Goal: Transaction & Acquisition: Purchase product/service

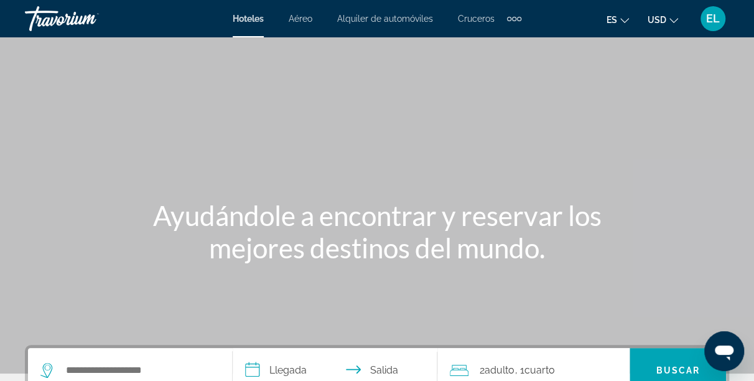
click at [471, 17] on span "Cruceros" at bounding box center [476, 19] width 37 height 10
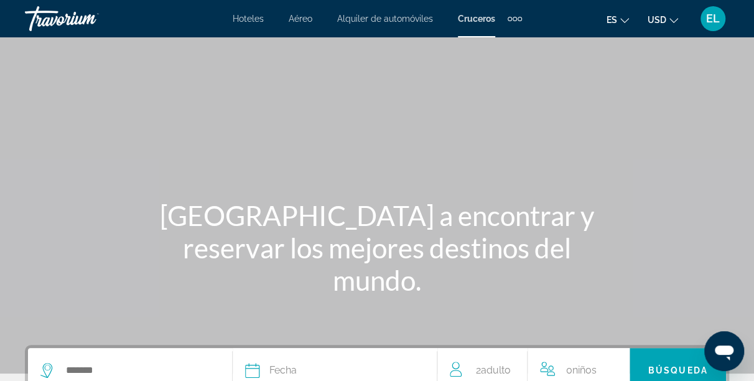
click at [472, 19] on span "Cruceros" at bounding box center [476, 19] width 37 height 10
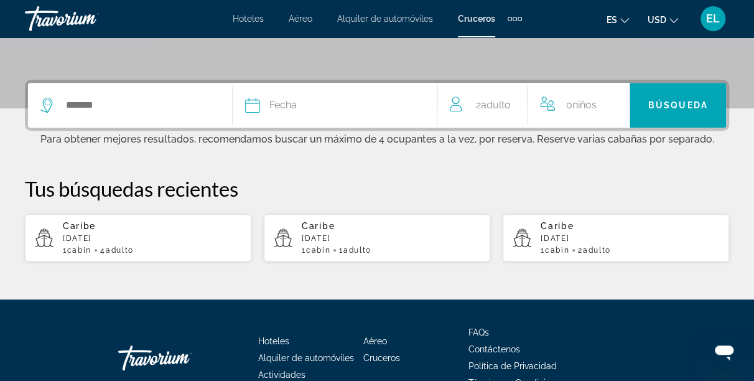
scroll to position [269, 0]
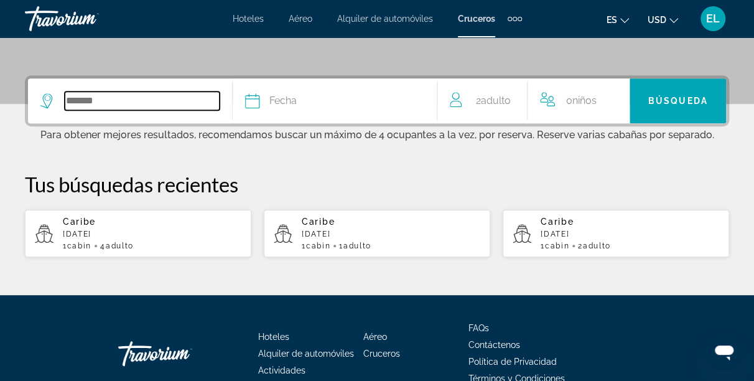
click at [104, 101] on input "Search widget" at bounding box center [142, 100] width 155 height 19
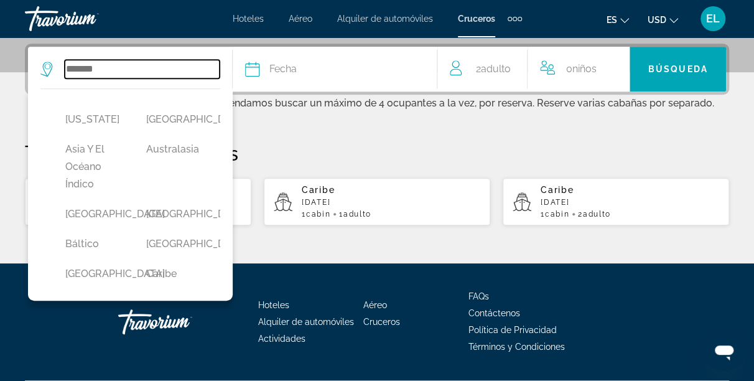
click at [104, 91] on div "[US_STATE] [GEOGRAPHIC_DATA] Asia y el Océano Índico [GEOGRAPHIC_DATA] [GEOGRAP…" at bounding box center [129, 69] width 179 height 45
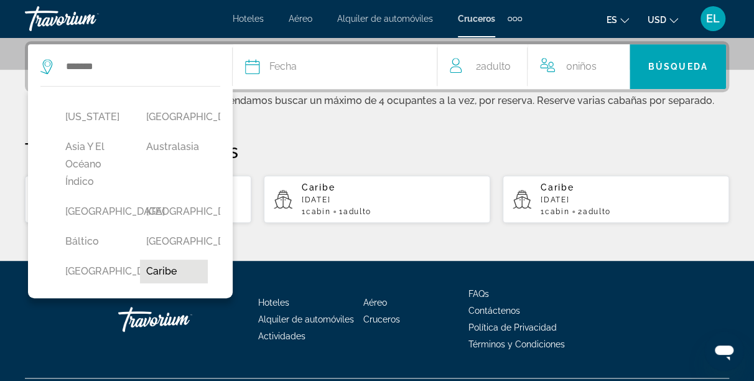
click at [181, 283] on button "Caribe" at bounding box center [174, 272] width 68 height 24
type input "******"
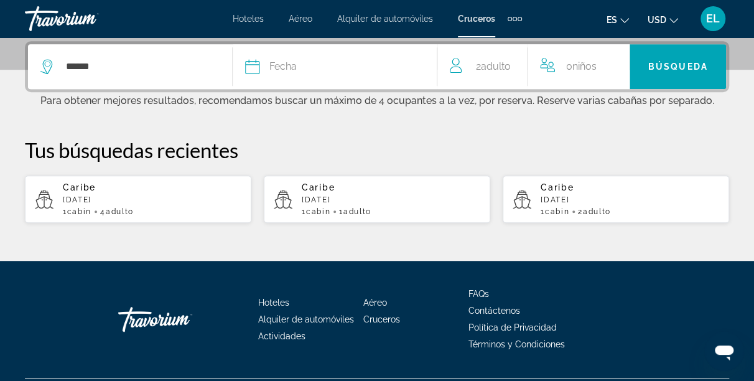
click at [288, 68] on span "Fecha" at bounding box center [282, 66] width 27 height 17
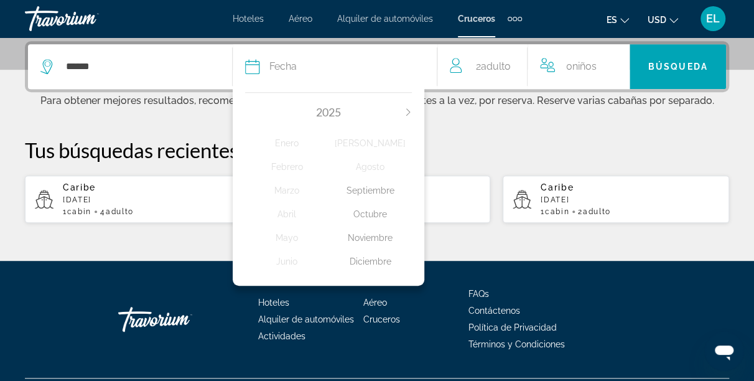
click at [411, 109] on icon "Next month" at bounding box center [408, 111] width 7 height 7
click at [380, 240] on div "Noviembre" at bounding box center [370, 238] width 83 height 22
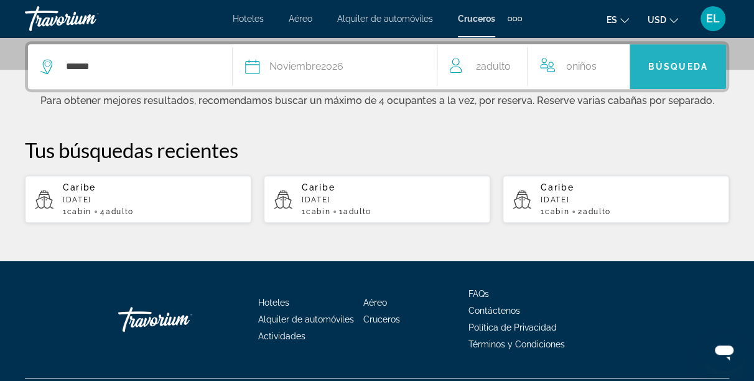
click at [670, 66] on span "Búsqueda" at bounding box center [678, 67] width 60 height 10
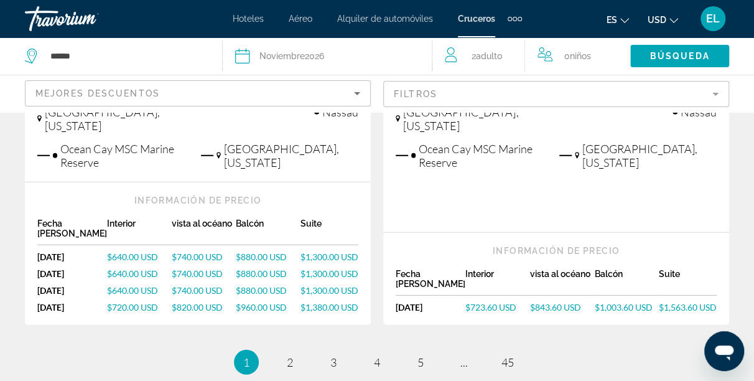
scroll to position [1692, 0]
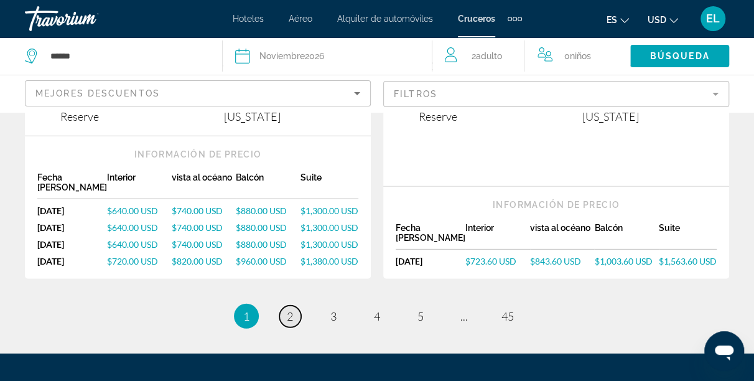
click at [292, 309] on span "2" at bounding box center [290, 316] width 6 height 14
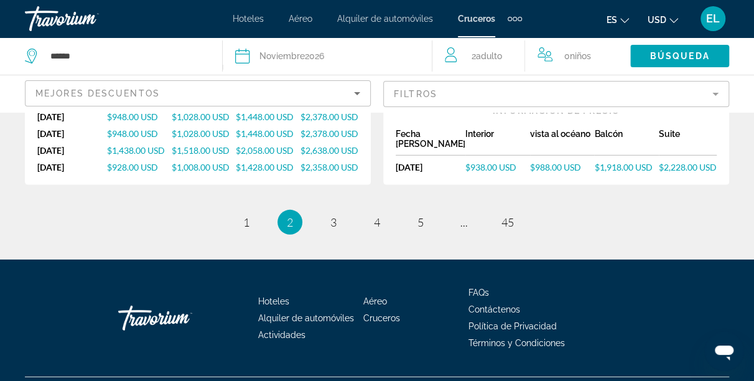
scroll to position [1813, 0]
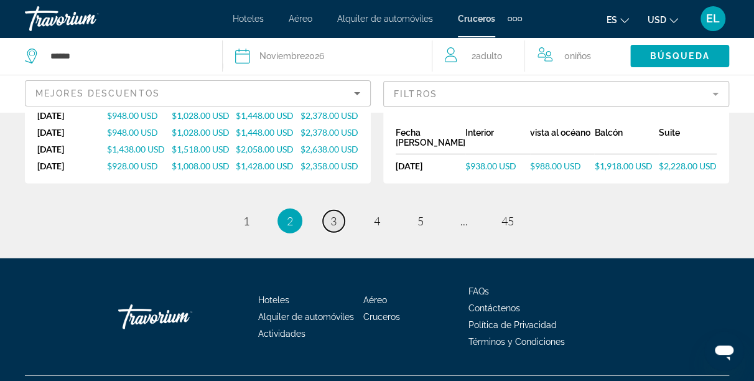
click at [333, 214] on span "3" at bounding box center [333, 221] width 6 height 14
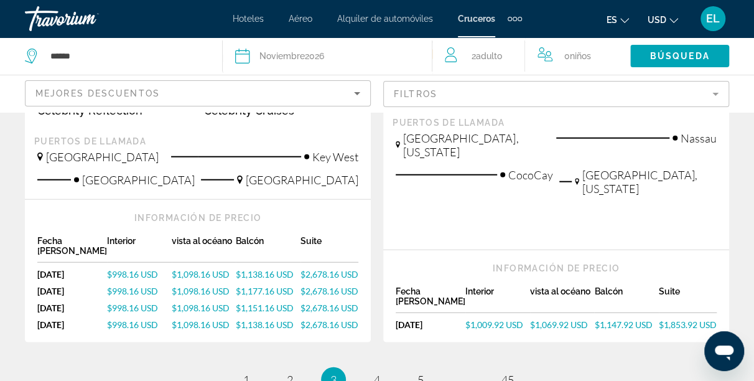
scroll to position [1650, 0]
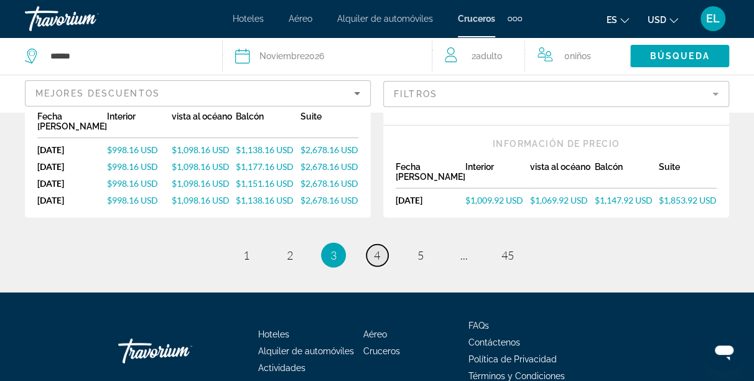
click at [375, 248] on span "4" at bounding box center [377, 255] width 6 height 14
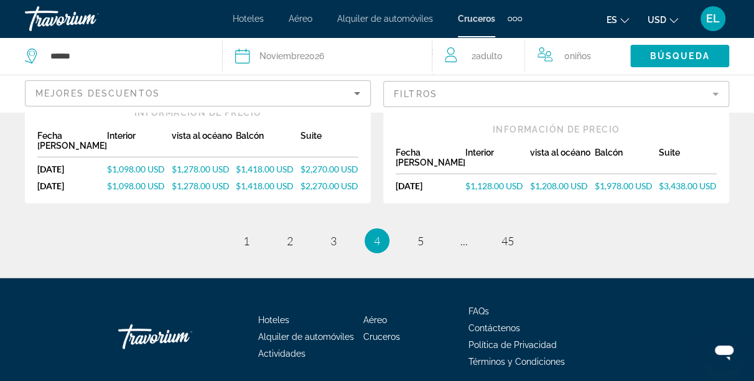
scroll to position [1667, 0]
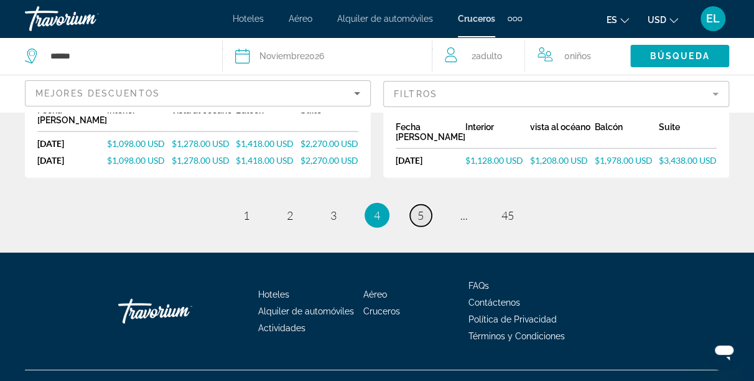
click at [419, 208] on span "5" at bounding box center [421, 215] width 6 height 14
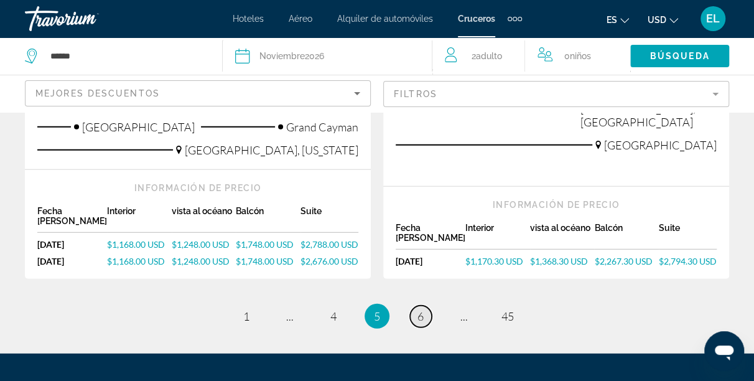
scroll to position [1649, 0]
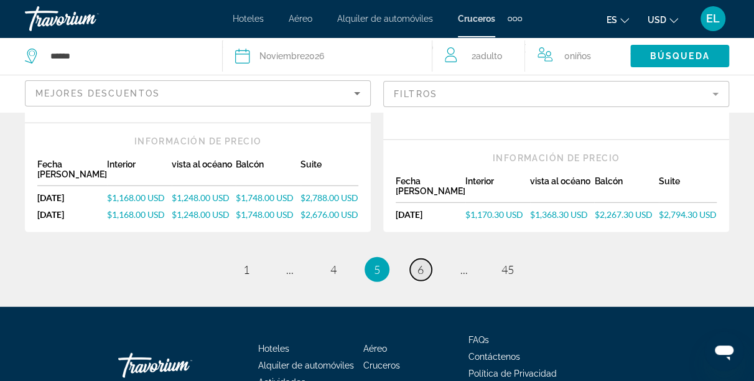
click at [423, 263] on span "6" at bounding box center [421, 270] width 6 height 14
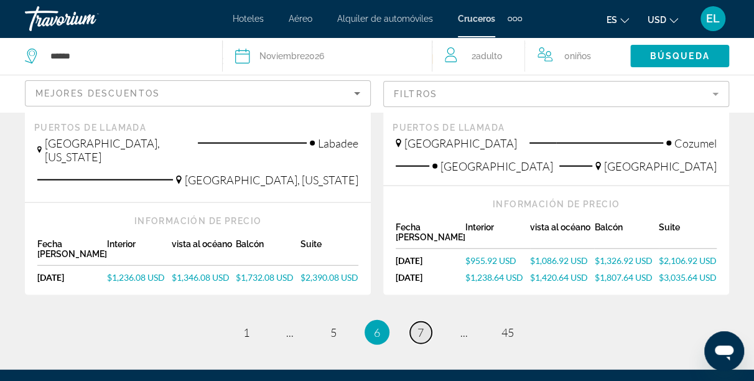
scroll to position [1496, 0]
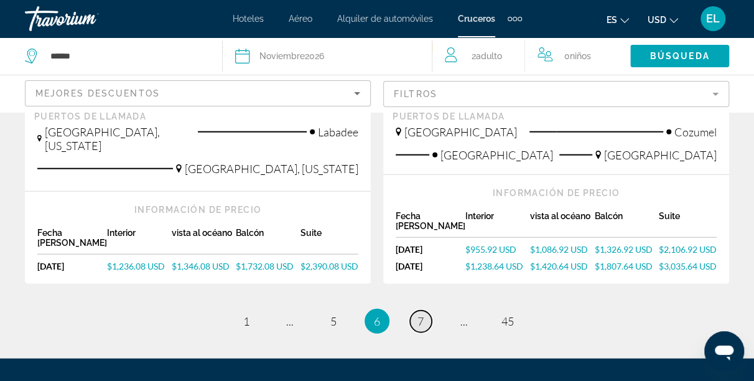
click at [425, 311] on link "page 7" at bounding box center [421, 322] width 22 height 22
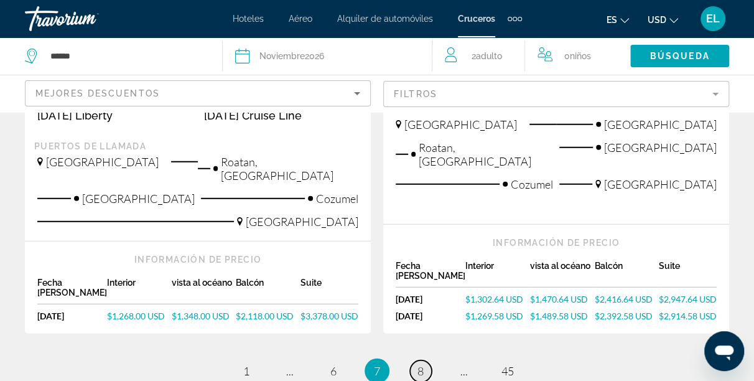
scroll to position [1703, 0]
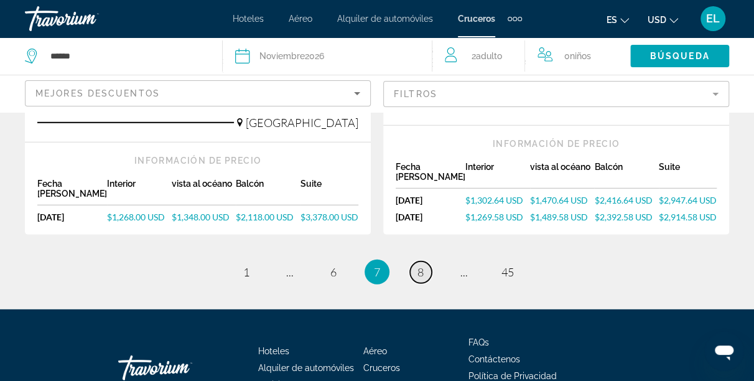
click at [418, 265] on span "8" at bounding box center [421, 272] width 6 height 14
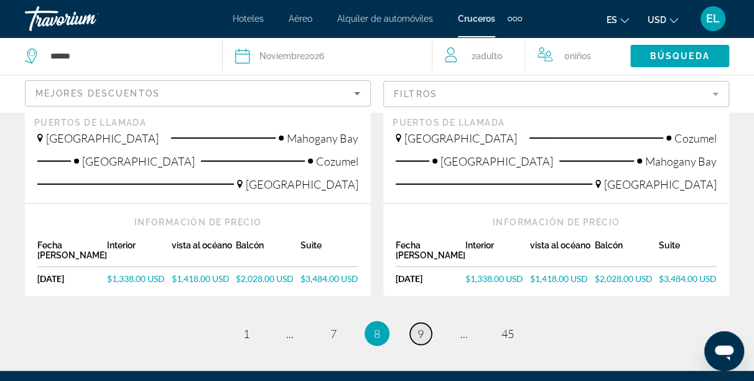
scroll to position [1668, 0]
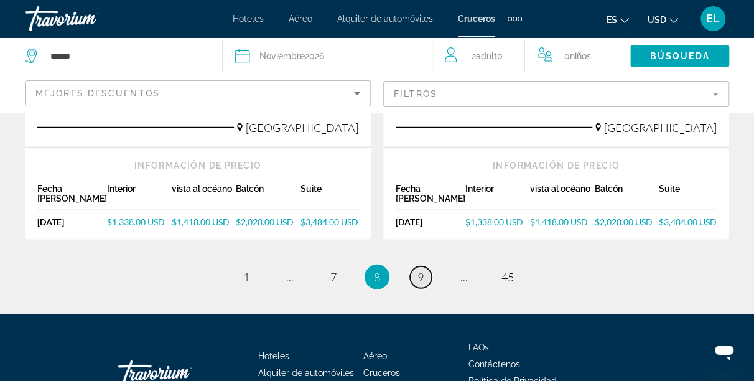
click at [423, 270] on span "9" at bounding box center [421, 277] width 6 height 14
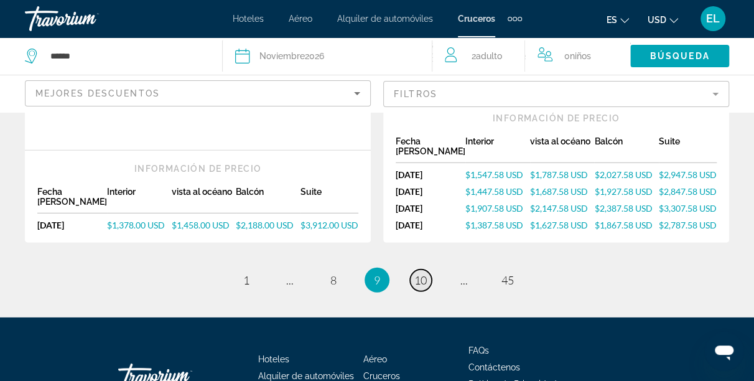
scroll to position [1722, 0]
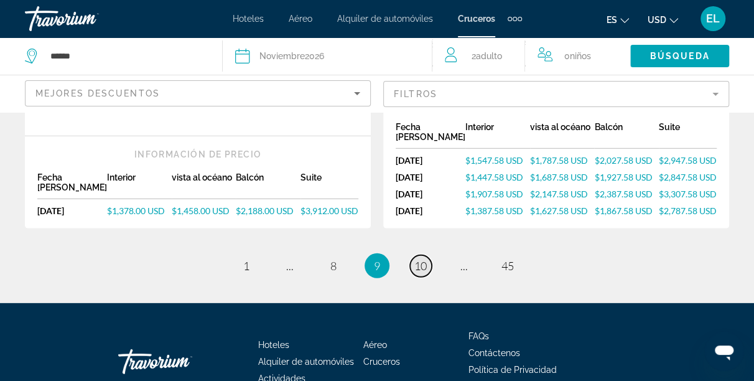
click at [429, 255] on link "page 10" at bounding box center [421, 266] width 22 height 22
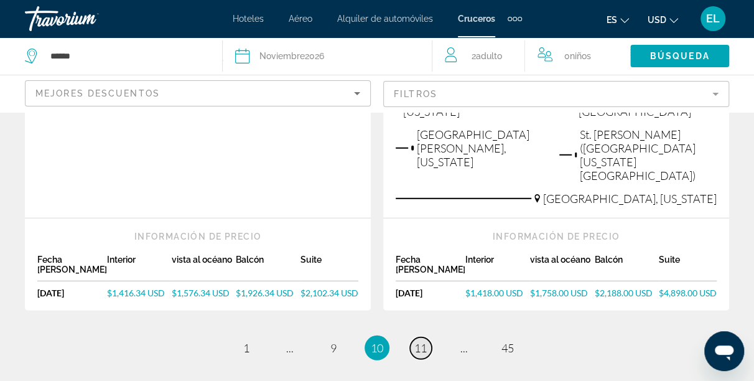
scroll to position [1698, 0]
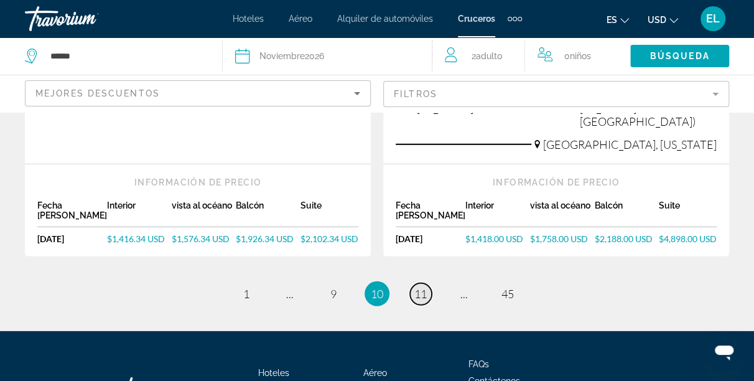
click at [429, 283] on link "page 11" at bounding box center [421, 294] width 22 height 22
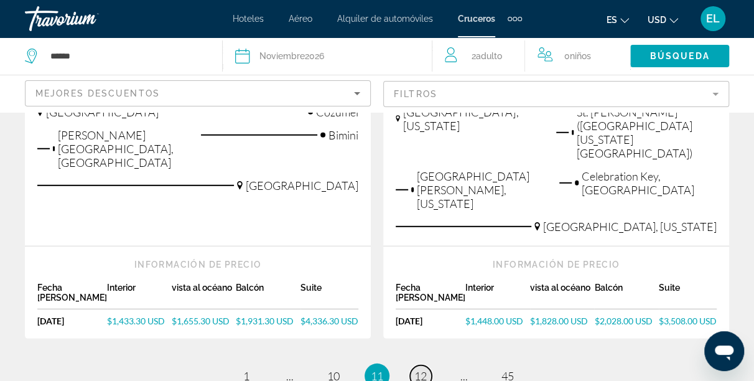
scroll to position [1741, 0]
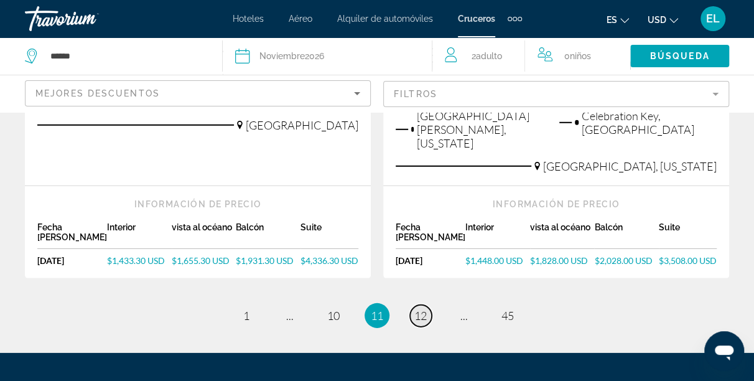
click at [428, 305] on link "page 12" at bounding box center [421, 316] width 22 height 22
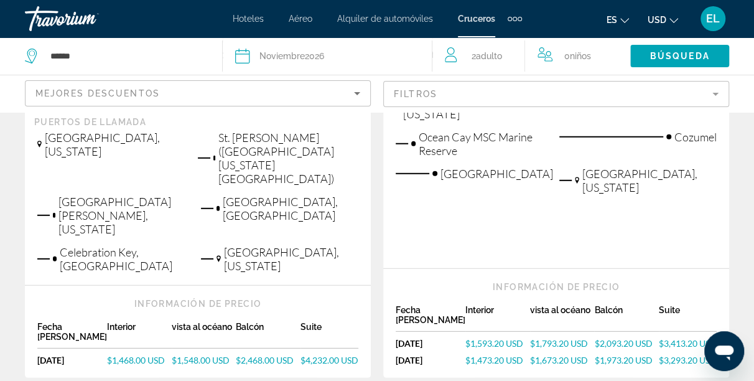
scroll to position [1688, 0]
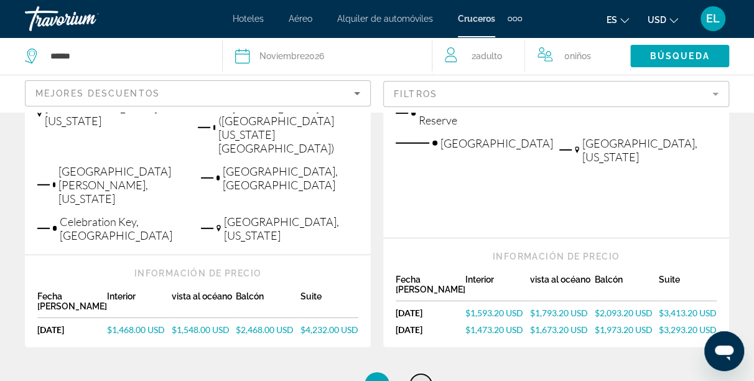
click at [428, 374] on link "page 13" at bounding box center [421, 385] width 22 height 22
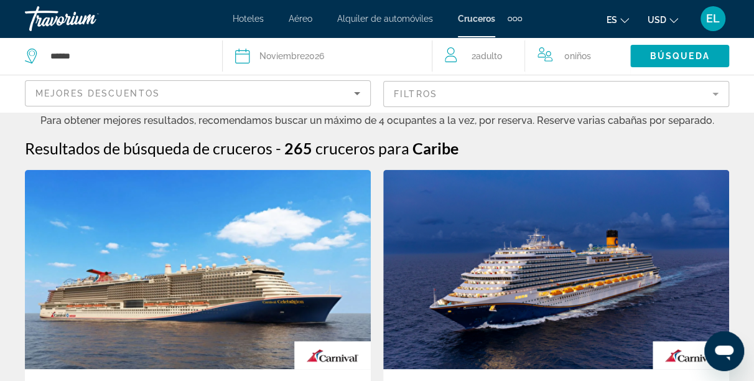
click at [511, 93] on mat-form-field "Filtros" at bounding box center [556, 94] width 346 height 26
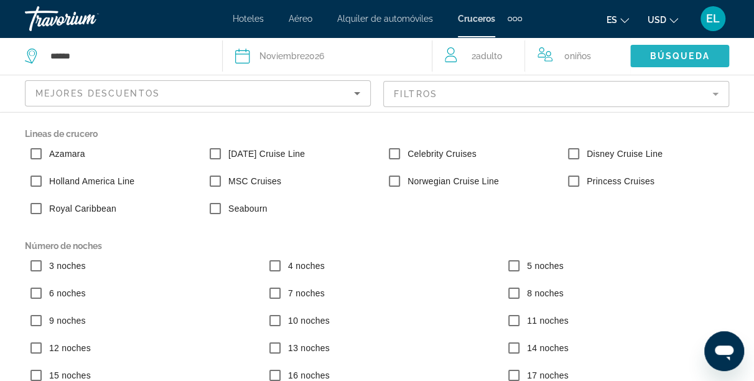
click at [693, 59] on span "Búsqueda" at bounding box center [680, 56] width 60 height 10
click at [636, 93] on mat-form-field "Filtros" at bounding box center [556, 94] width 346 height 26
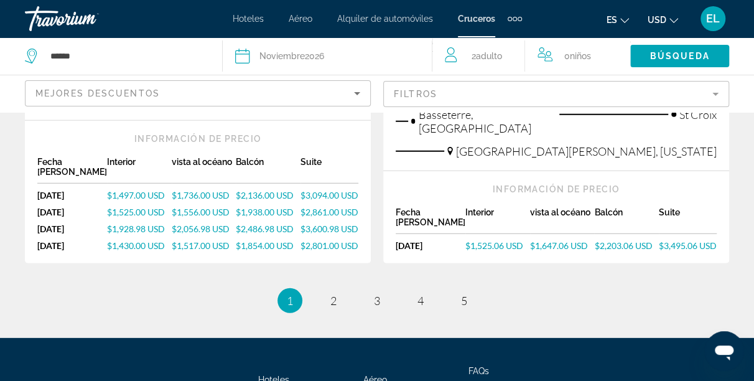
scroll to position [1668, 0]
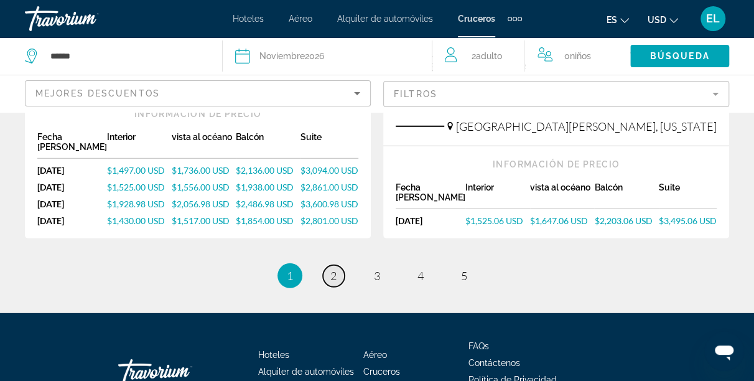
click at [334, 279] on span "2" at bounding box center [333, 276] width 6 height 14
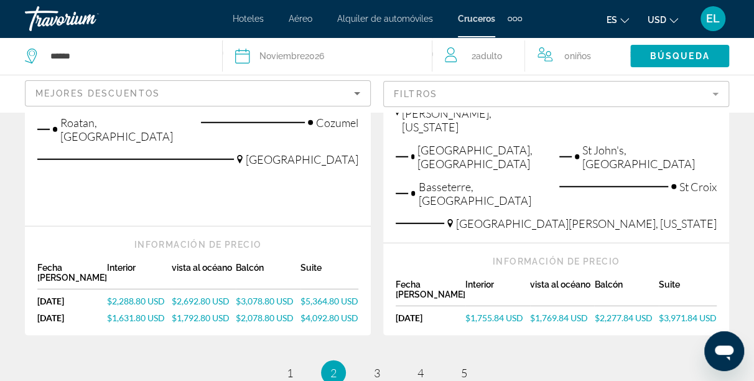
scroll to position [1626, 0]
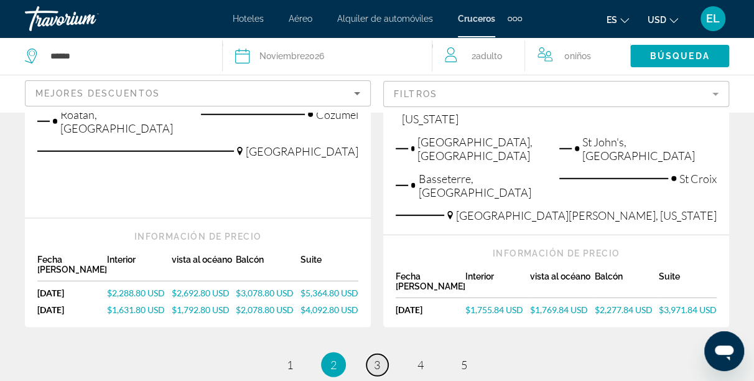
click at [378, 358] on span "3" at bounding box center [377, 365] width 6 height 14
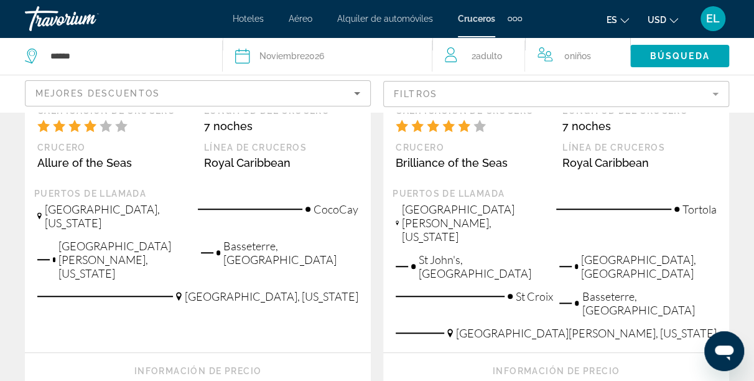
scroll to position [343, 0]
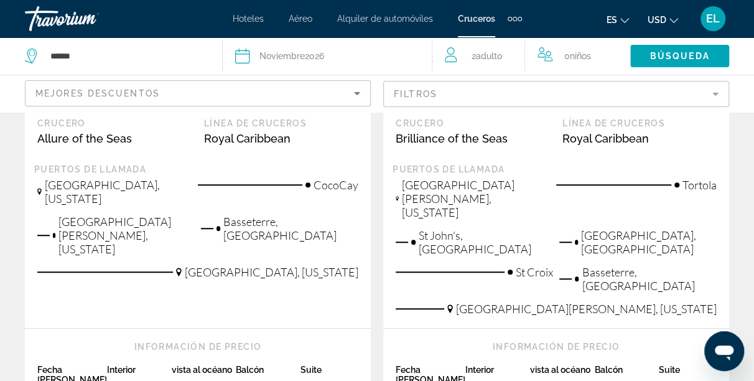
click at [376, 20] on span "Alquiler de automóviles" at bounding box center [385, 19] width 96 height 10
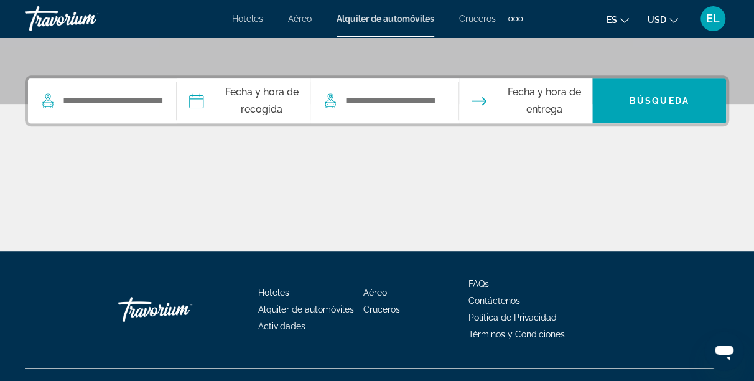
scroll to position [291, 0]
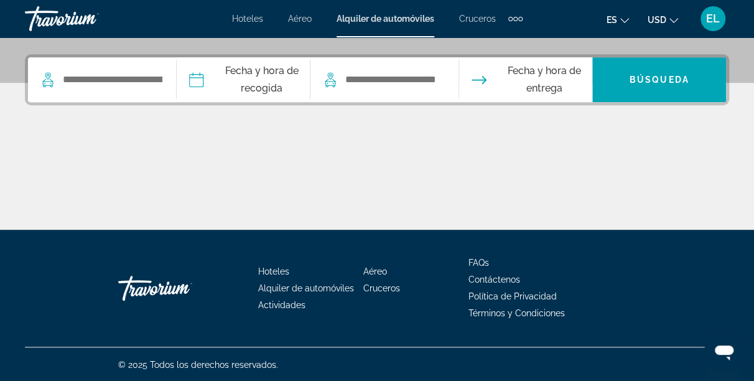
click at [301, 19] on span "Aéreo" at bounding box center [300, 19] width 24 height 10
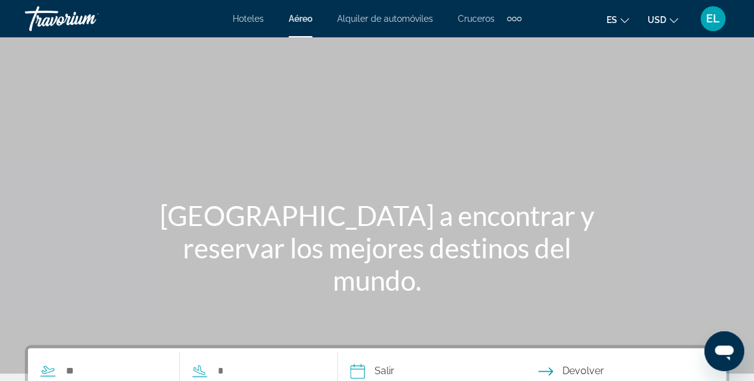
click at [301, 19] on span "Aéreo" at bounding box center [301, 19] width 24 height 10
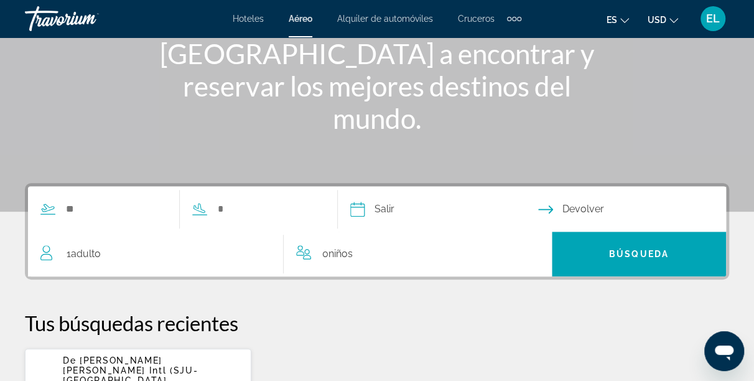
scroll to position [147, 0]
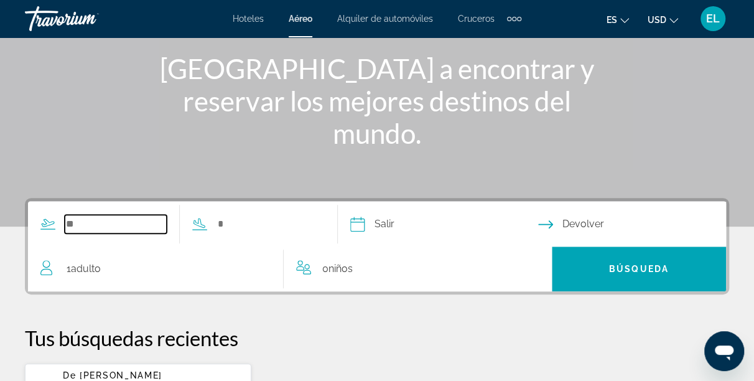
click at [71, 222] on input "Search widget" at bounding box center [116, 224] width 102 height 19
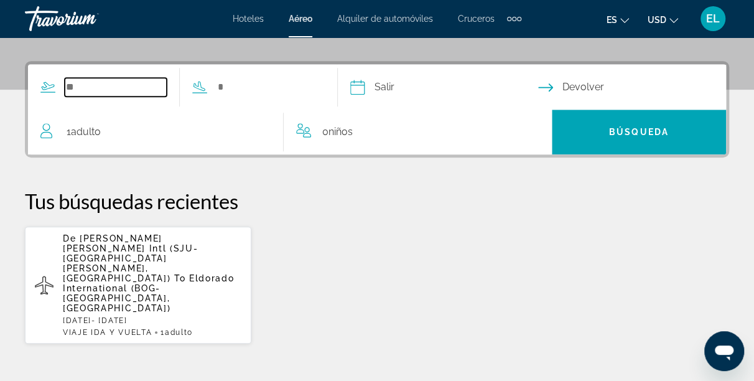
scroll to position [304, 0]
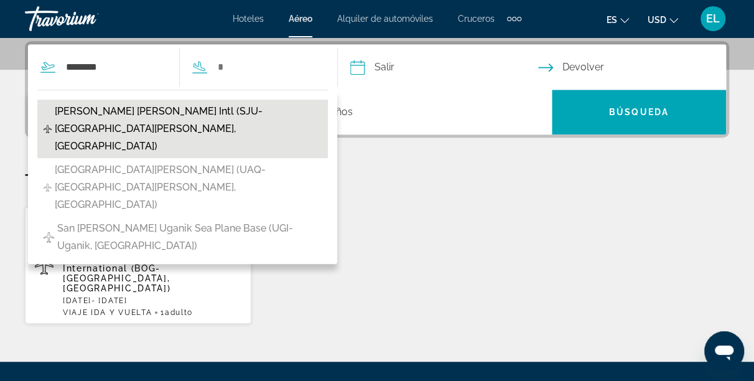
click at [124, 111] on span "[PERSON_NAME] [PERSON_NAME] Intl (SJU-[GEOGRAPHIC_DATA][PERSON_NAME], [GEOGRAPH…" at bounding box center [188, 129] width 267 height 52
type input "**********"
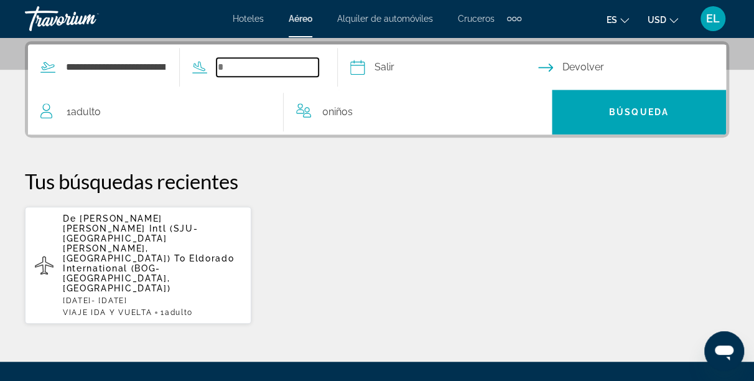
click at [260, 67] on input "Search widget" at bounding box center [268, 67] width 102 height 19
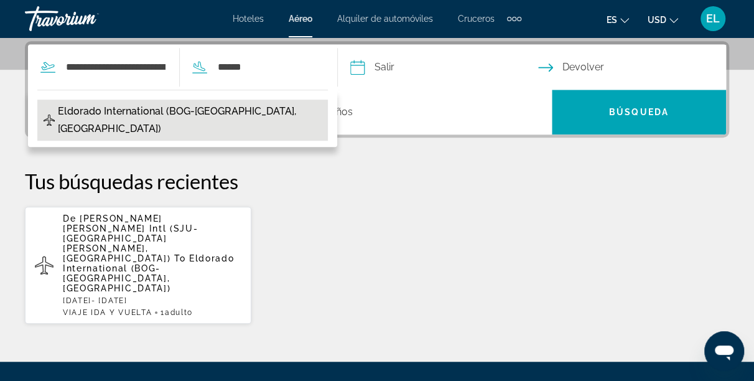
click at [227, 109] on span "Eldorado International (BOG-[GEOGRAPHIC_DATA], [GEOGRAPHIC_DATA])" at bounding box center [190, 120] width 264 height 35
type input "**********"
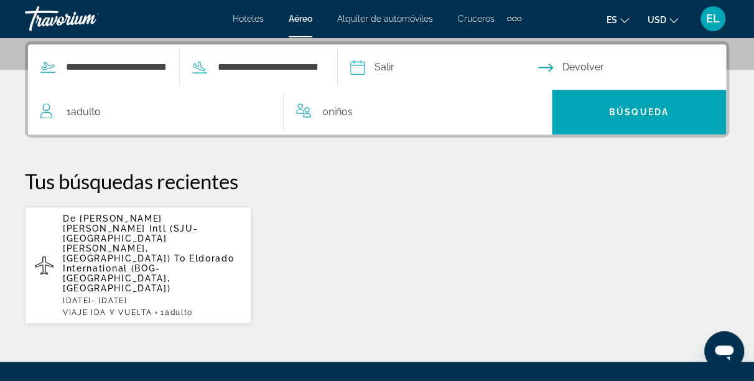
click at [413, 67] on input "Depart date" at bounding box center [443, 69] width 193 height 49
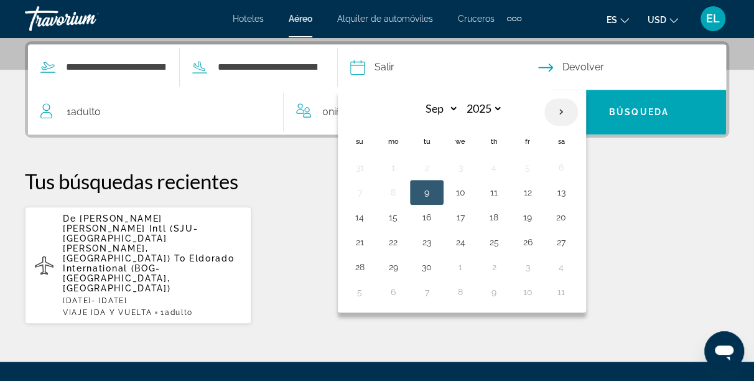
click at [578, 113] on th "Next month" at bounding box center [562, 111] width 34 height 27
select select "*"
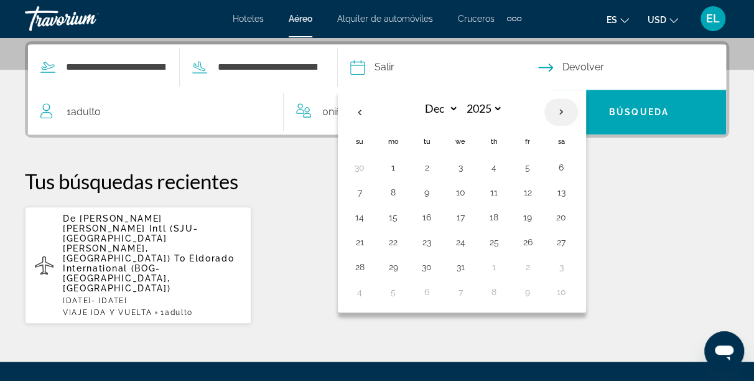
select select "****"
click at [578, 113] on th "Next month" at bounding box center [562, 111] width 34 height 27
select select "*"
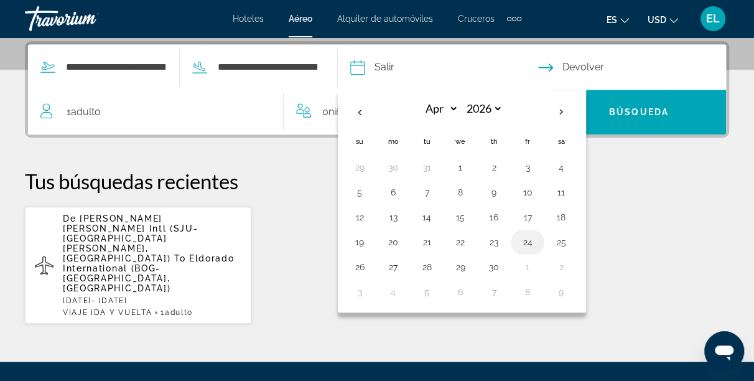
click at [538, 243] on button "24" at bounding box center [528, 241] width 20 height 17
type input "**********"
select select "*"
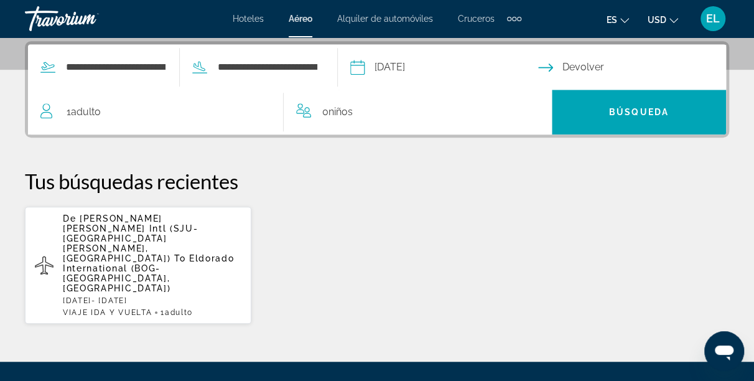
click at [604, 71] on input "Return date" at bounding box center [634, 69] width 193 height 49
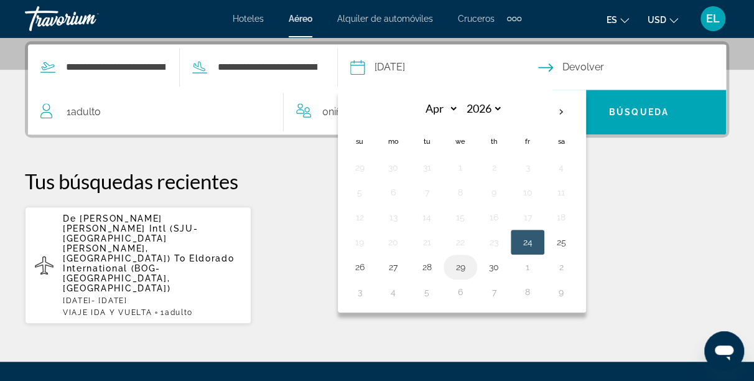
click at [470, 265] on button "29" at bounding box center [461, 266] width 20 height 17
type input "**********"
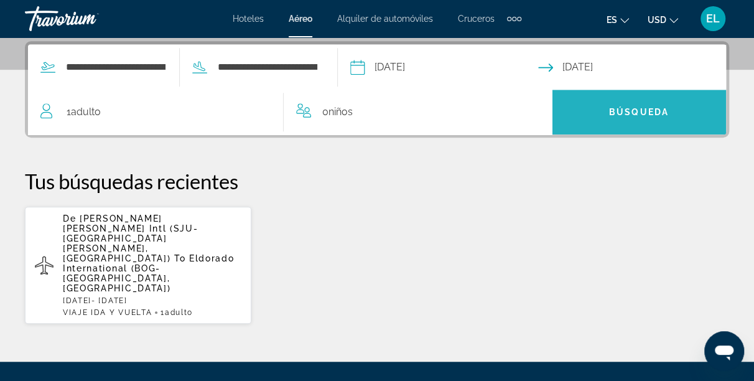
click at [667, 110] on span "Búsqueda" at bounding box center [639, 112] width 60 height 10
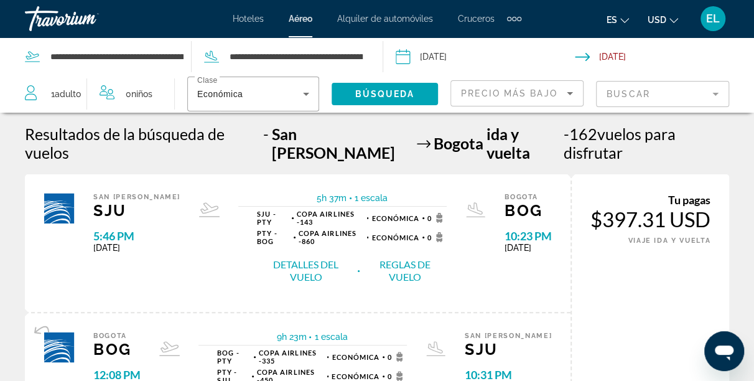
click at [306, 258] on button "Detalles del vuelo" at bounding box center [306, 271] width 98 height 26
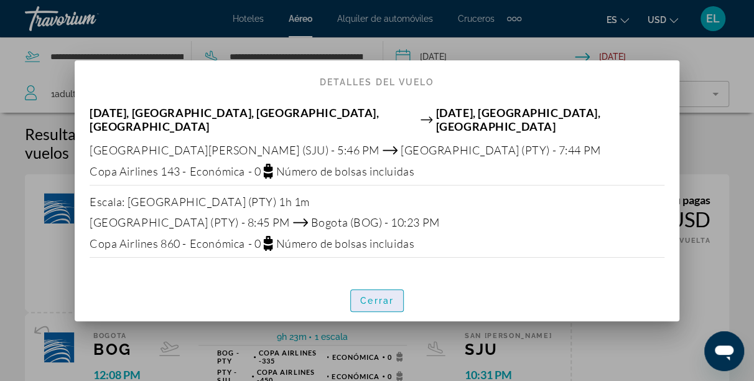
click at [391, 301] on span "button" at bounding box center [377, 301] width 52 height 30
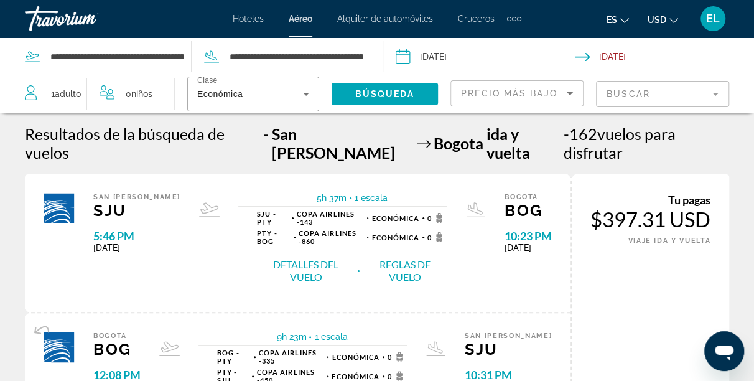
click at [712, 93] on mat-form-field "Buscar" at bounding box center [662, 94] width 133 height 26
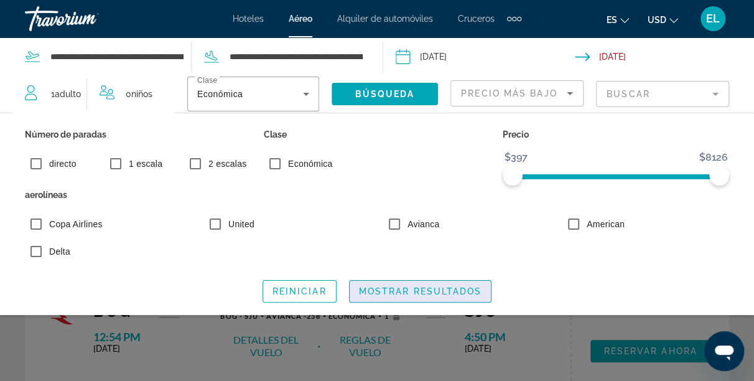
click at [378, 291] on span "Mostrar resultados" at bounding box center [420, 291] width 123 height 10
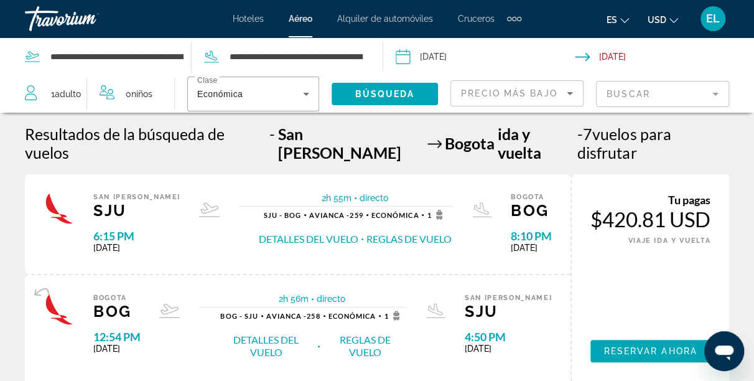
click at [311, 232] on button "Detalles del vuelo" at bounding box center [309, 239] width 100 height 14
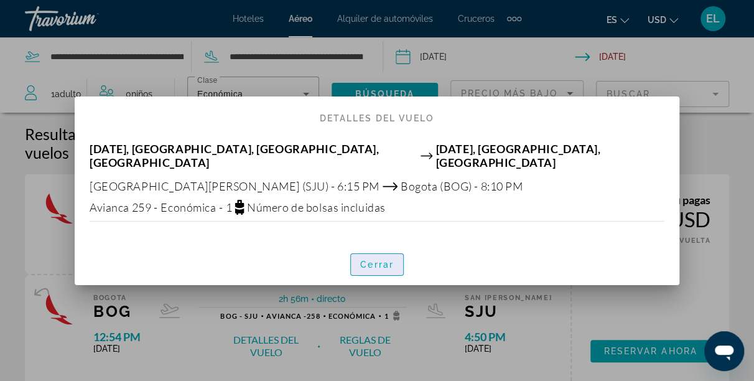
click at [364, 261] on span "Cerrar" at bounding box center [377, 265] width 34 height 10
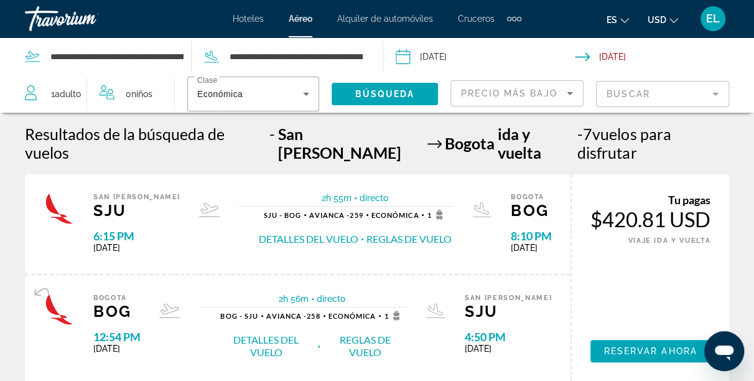
click at [293, 333] on button "Detalles del vuelo" at bounding box center [266, 346] width 98 height 26
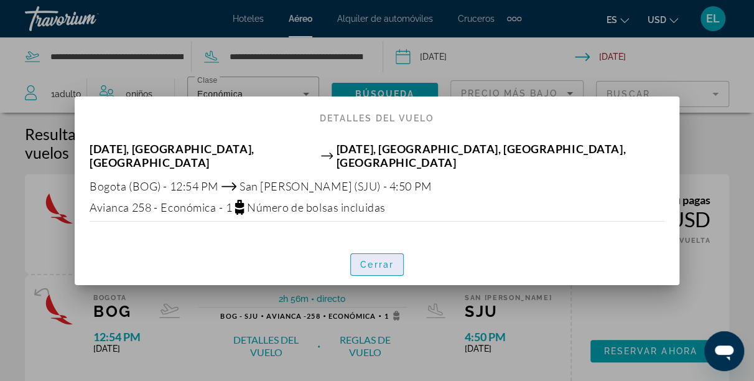
click at [380, 264] on span "button" at bounding box center [377, 265] width 52 height 30
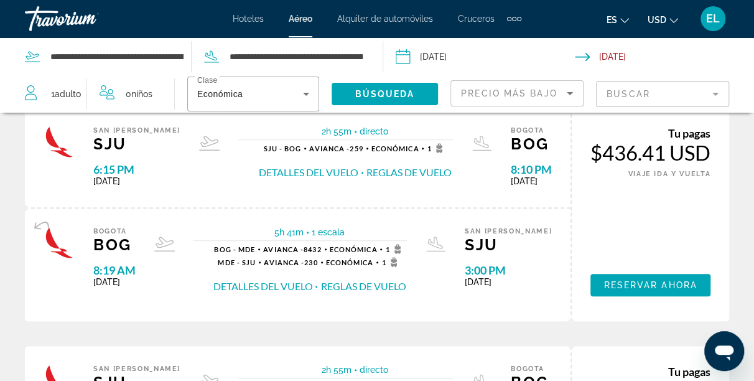
scroll to position [323, 0]
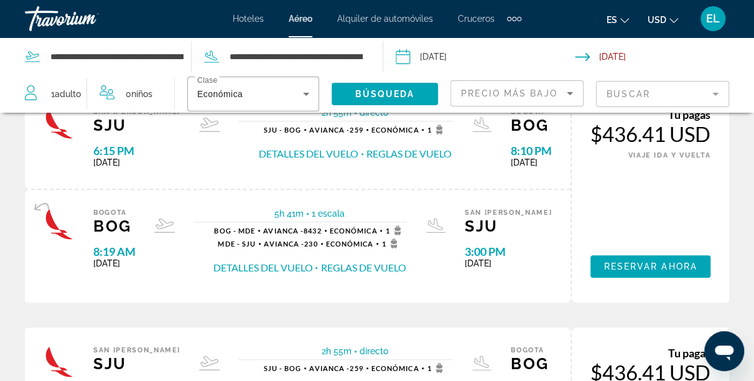
click at [288, 271] on button "Detalles del vuelo" at bounding box center [263, 268] width 100 height 14
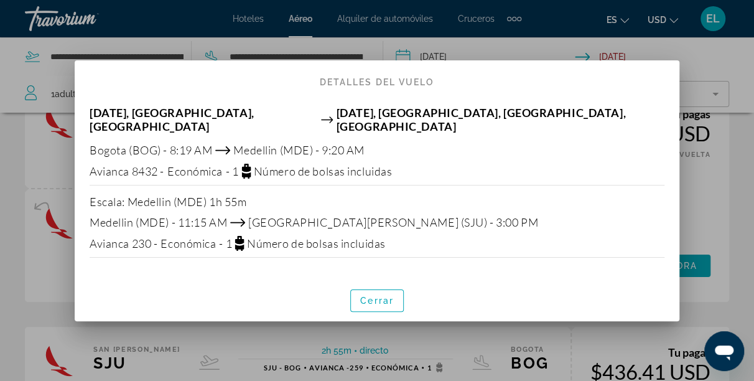
scroll to position [0, 0]
click at [366, 300] on span "button" at bounding box center [377, 301] width 52 height 30
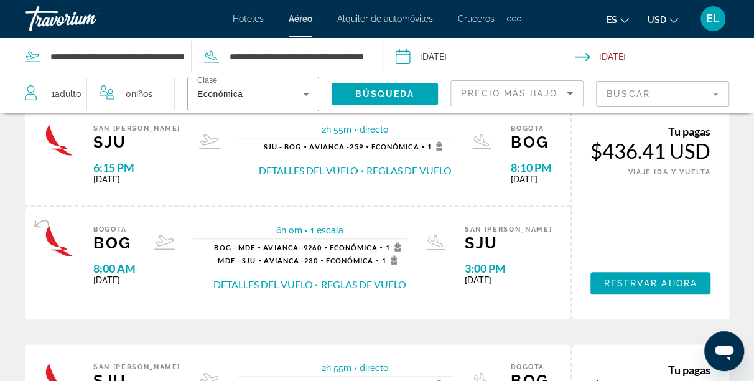
scroll to position [555, 0]
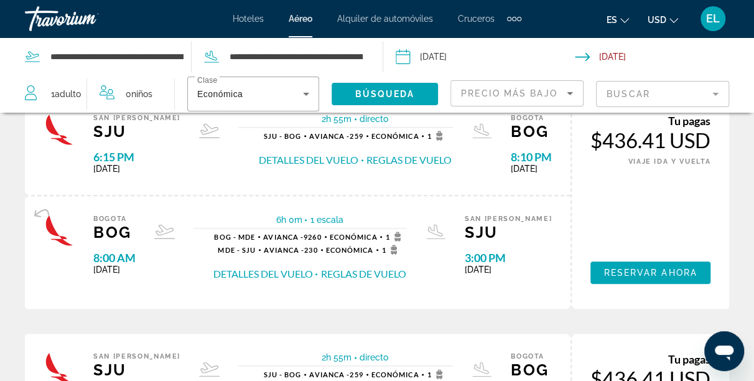
click at [307, 167] on button "Detalles del vuelo" at bounding box center [309, 160] width 100 height 14
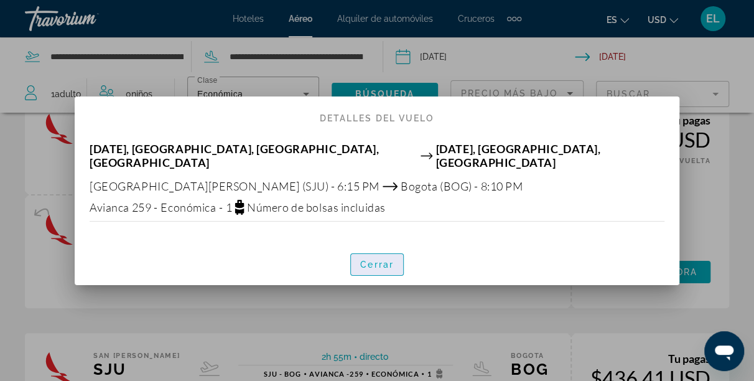
click at [371, 260] on span "Cerrar" at bounding box center [377, 265] width 34 height 10
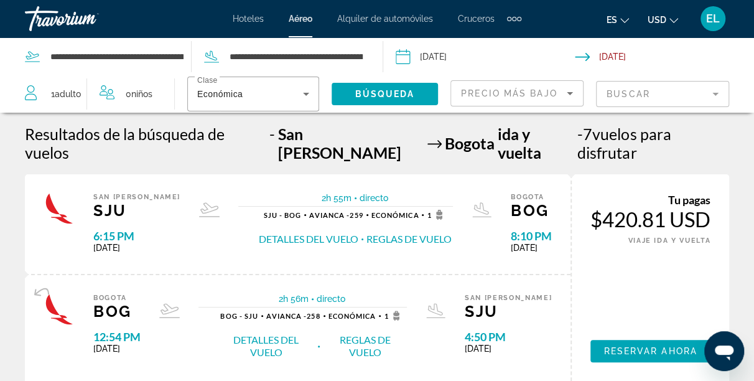
click at [62, 96] on span "Adulto" at bounding box center [68, 94] width 26 height 10
click at [99, 94] on icon "Increment adults" at bounding box center [99, 91] width 11 height 15
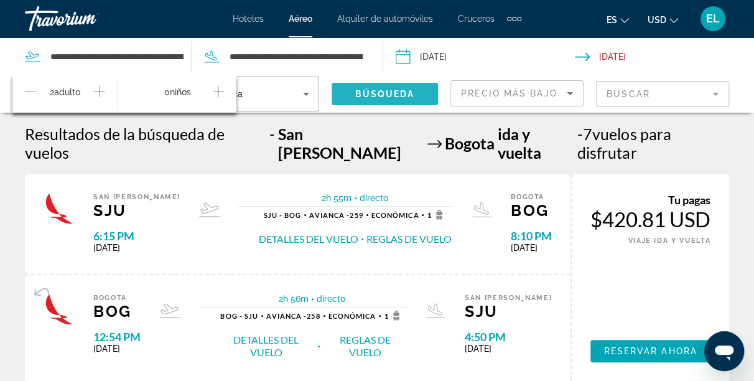
click at [350, 93] on span "Search widget" at bounding box center [385, 94] width 106 height 30
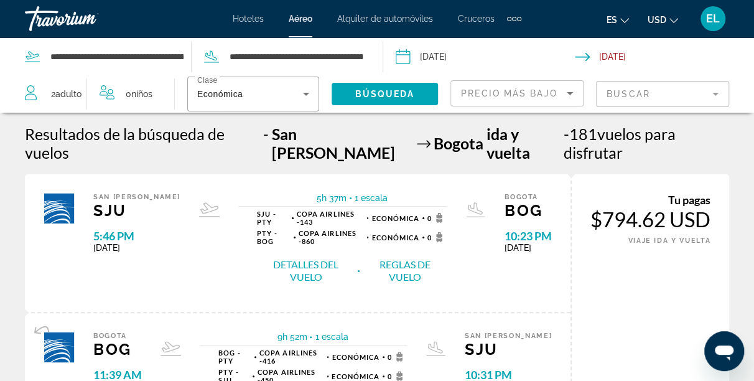
click at [294, 258] on button "Detalles del vuelo" at bounding box center [306, 271] width 98 height 26
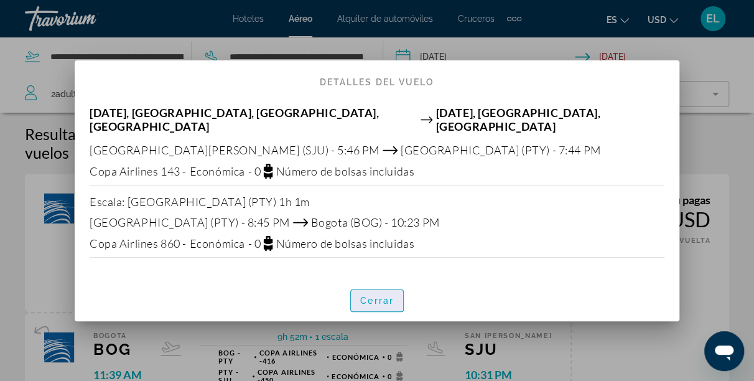
click at [373, 296] on span "Cerrar" at bounding box center [377, 301] width 34 height 10
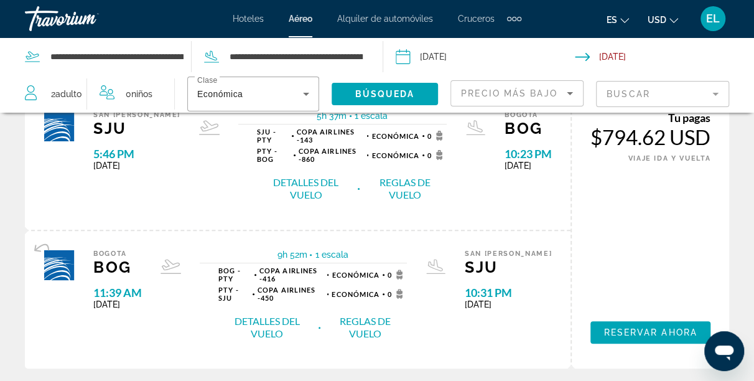
scroll to position [99, 0]
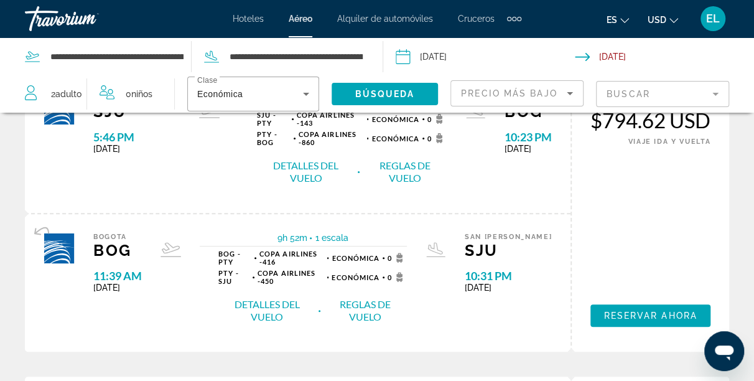
click at [288, 297] on button "Detalles del vuelo" at bounding box center [266, 310] width 97 height 26
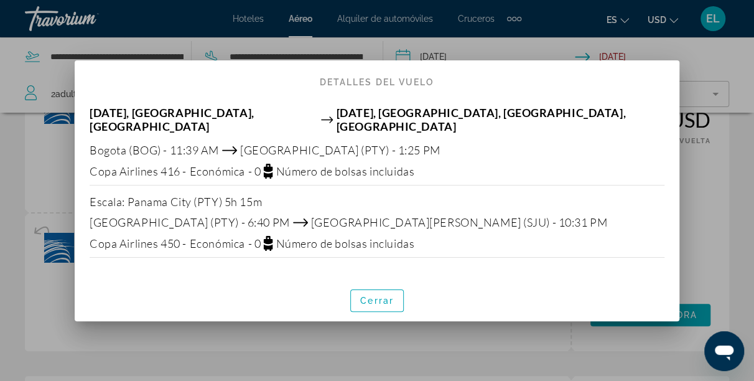
scroll to position [0, 0]
click at [362, 296] on span "Cerrar" at bounding box center [377, 301] width 34 height 10
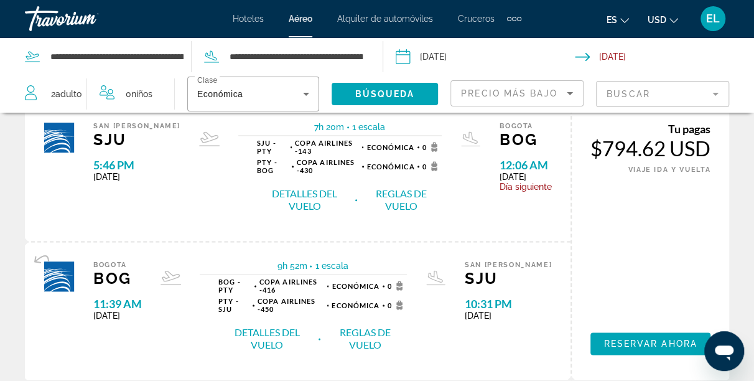
scroll to position [688, 0]
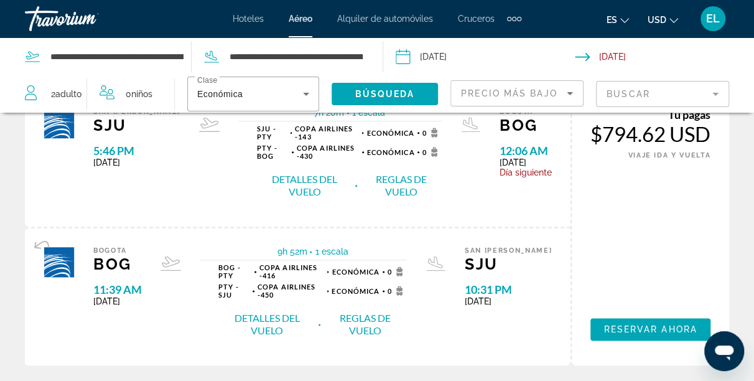
click at [298, 311] on button "Detalles del vuelo" at bounding box center [266, 324] width 97 height 26
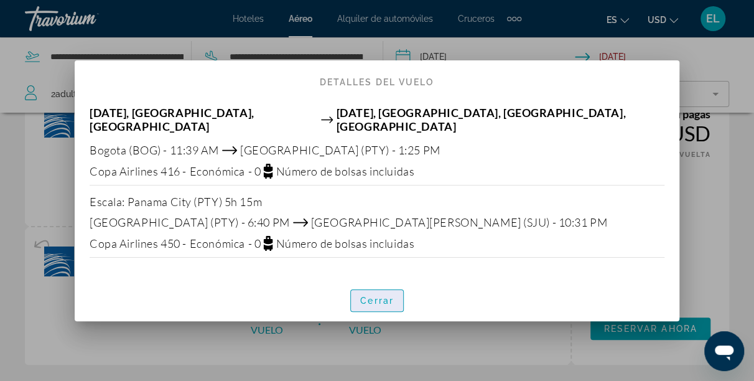
click at [369, 296] on span "Cerrar" at bounding box center [377, 301] width 34 height 10
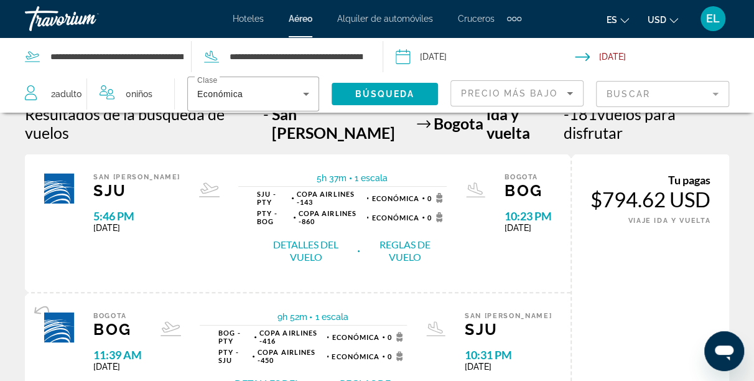
scroll to position [20, 0]
click at [650, 98] on mat-form-field "Buscar" at bounding box center [662, 94] width 133 height 26
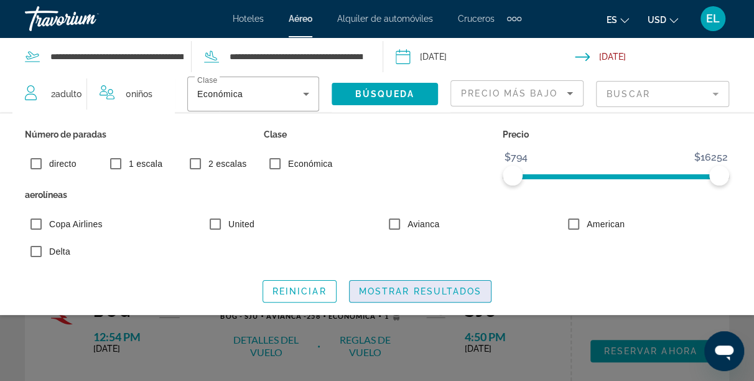
click at [427, 288] on span "Mostrar resultados" at bounding box center [420, 291] width 123 height 10
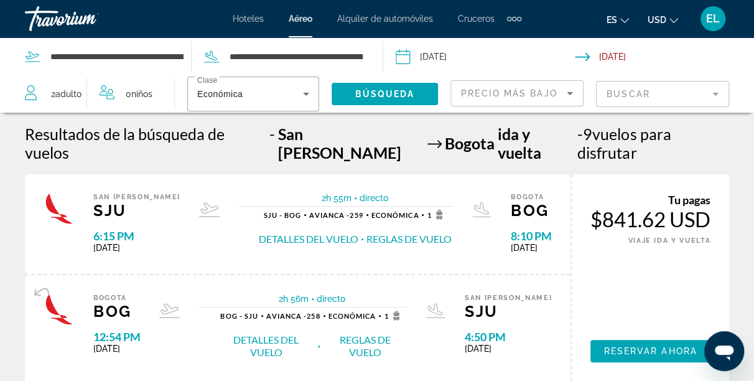
click at [296, 232] on button "Detalles del vuelo" at bounding box center [309, 239] width 100 height 14
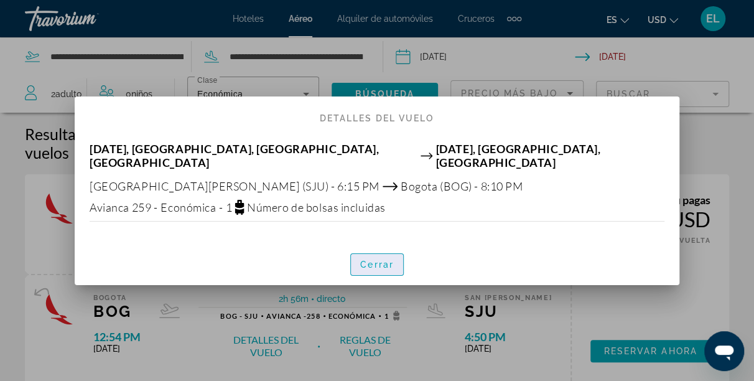
click at [386, 260] on span "Cerrar" at bounding box center [377, 265] width 34 height 10
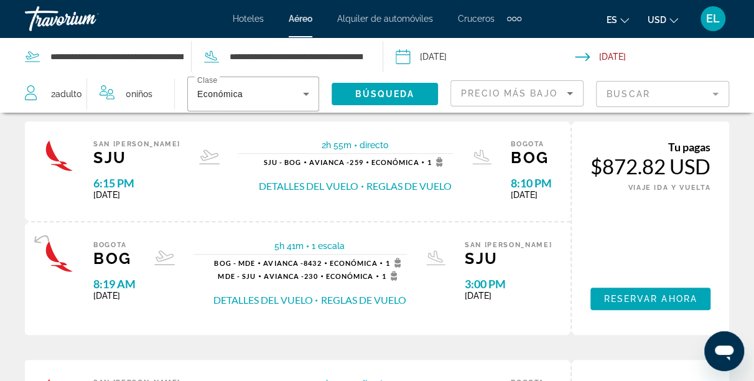
scroll to position [294, 0]
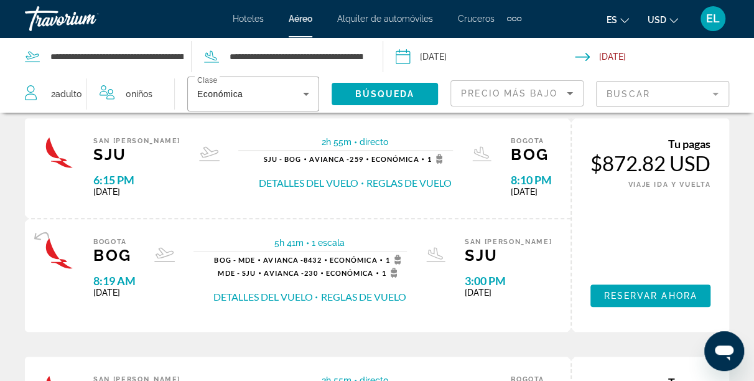
click at [276, 302] on button "Detalles del vuelo" at bounding box center [263, 297] width 100 height 14
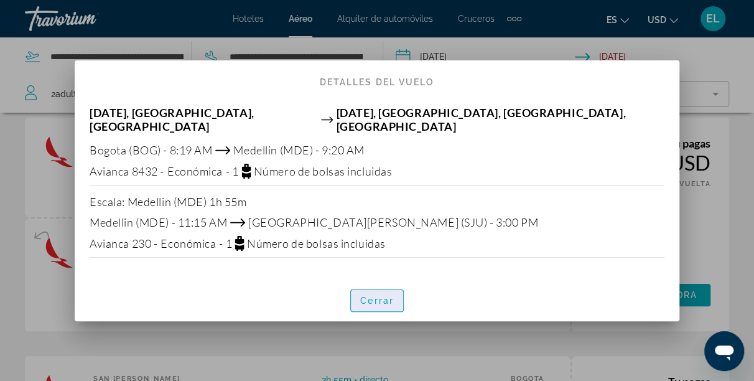
click at [368, 299] on span "button" at bounding box center [377, 301] width 52 height 30
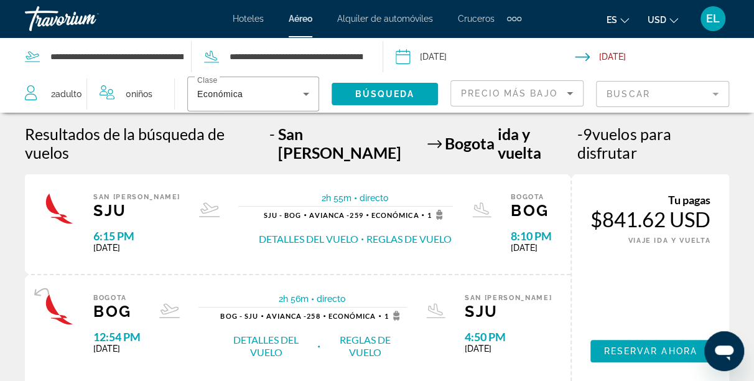
scroll to position [294, 0]
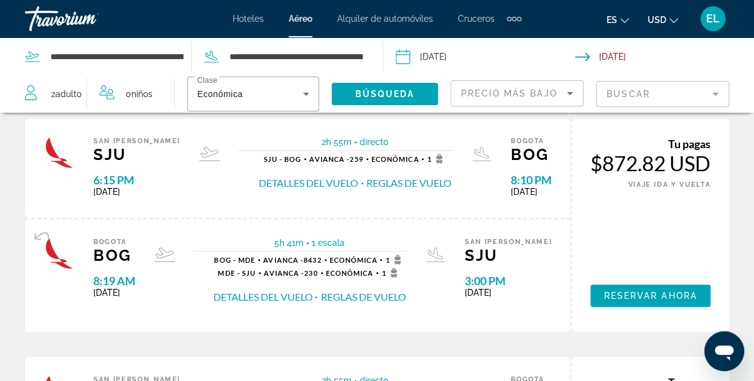
click at [288, 176] on button "Detalles del vuelo" at bounding box center [309, 183] width 100 height 14
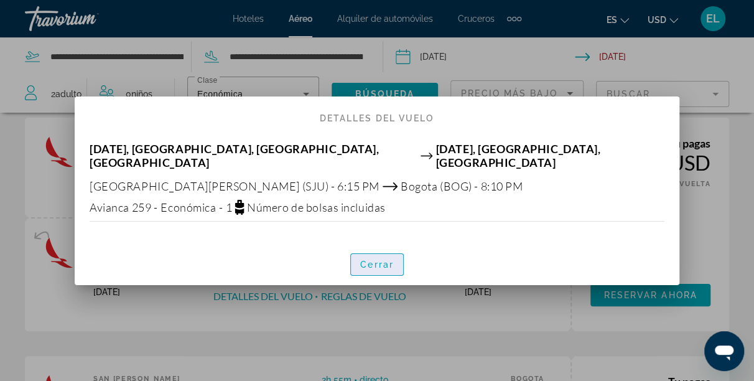
click at [398, 260] on span "button" at bounding box center [377, 265] width 52 height 30
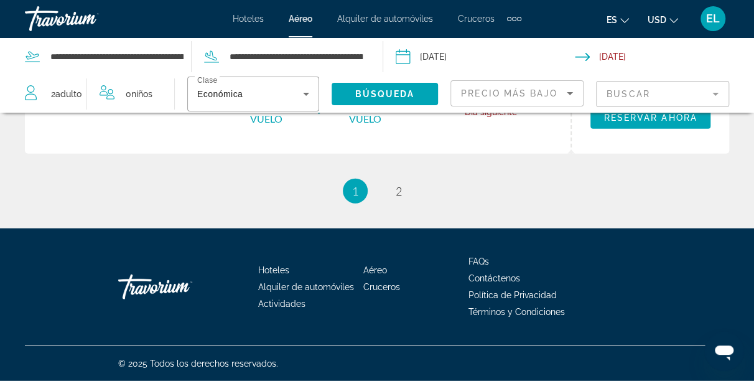
scroll to position [1447, 0]
click at [399, 198] on span "2" at bounding box center [399, 191] width 6 height 14
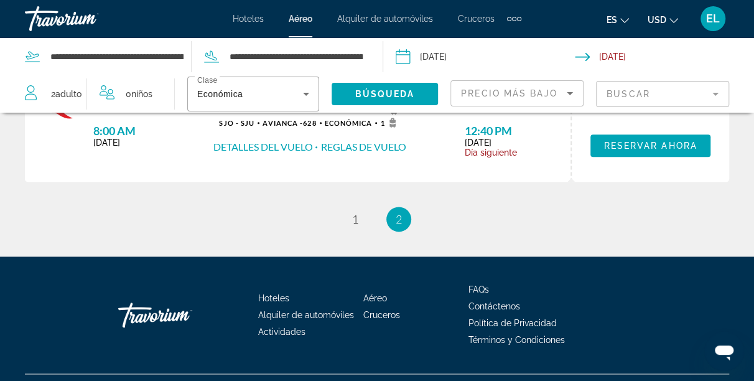
scroll to position [713, 0]
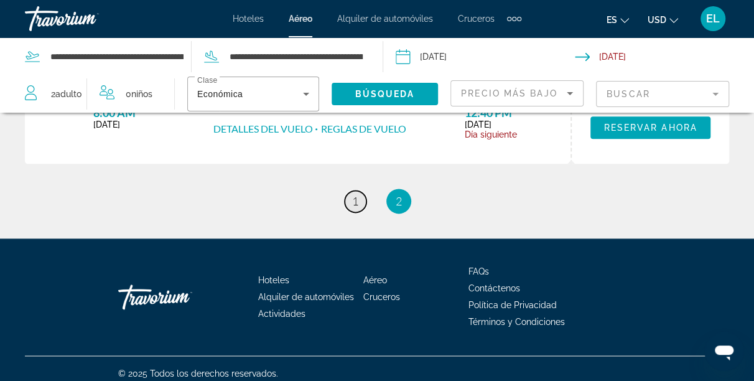
click at [357, 208] on span "1" at bounding box center [355, 201] width 6 height 14
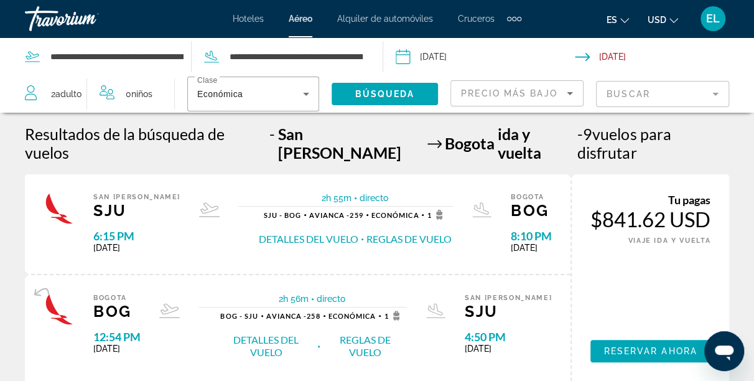
click at [297, 232] on button "Detalles del vuelo" at bounding box center [309, 239] width 100 height 14
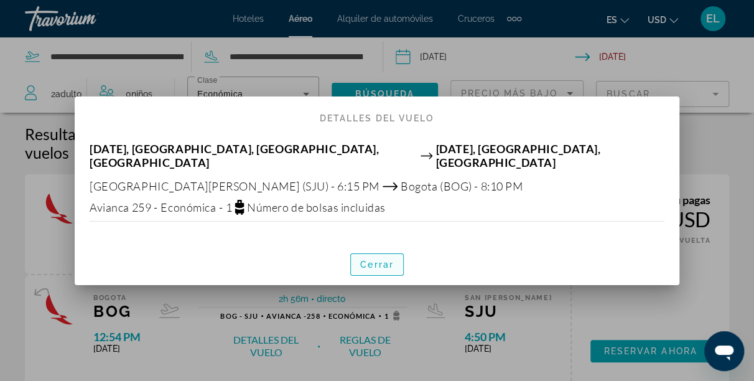
click at [384, 262] on span "Cerrar" at bounding box center [377, 265] width 34 height 10
